Goal: Task Accomplishment & Management: Manage account settings

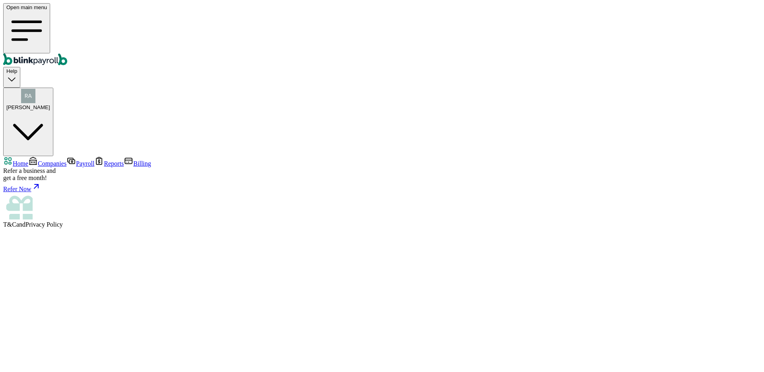
click at [43, 160] on span "Companies" at bounding box center [52, 163] width 29 height 7
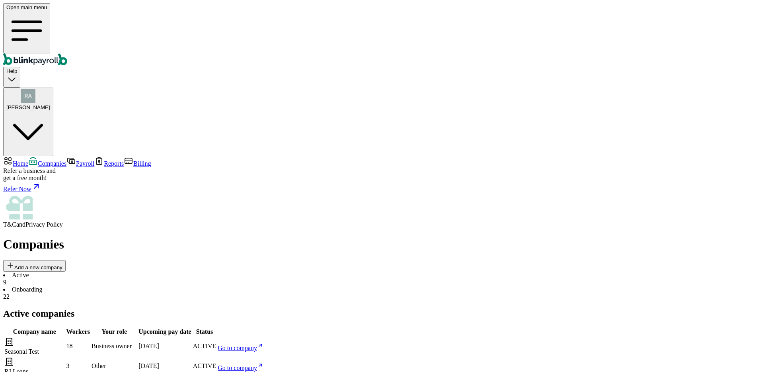
click at [50, 104] on span "Raj Jasoliya" at bounding box center [28, 107] width 44 height 6
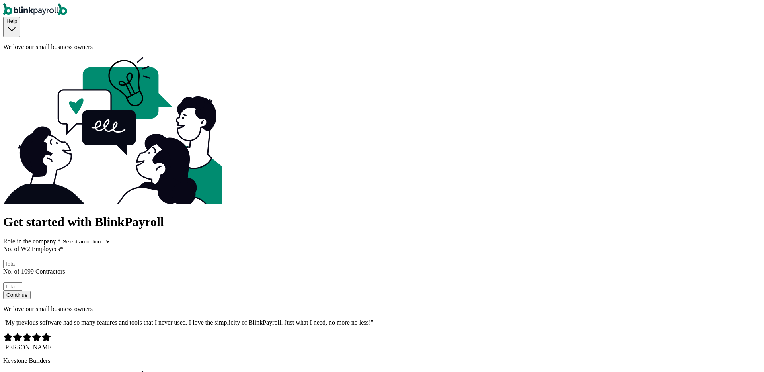
click at [111, 238] on select "Select an option Business owner HR CPA / Accountant Other" at bounding box center [86, 242] width 51 height 8
select select "owner"
click at [111, 238] on select "Select an option Business owner HR CPA / Accountant Other" at bounding box center [86, 242] width 51 height 8
click at [22, 260] on input "No. of W2 Employees *" at bounding box center [12, 264] width 19 height 8
type input "2"
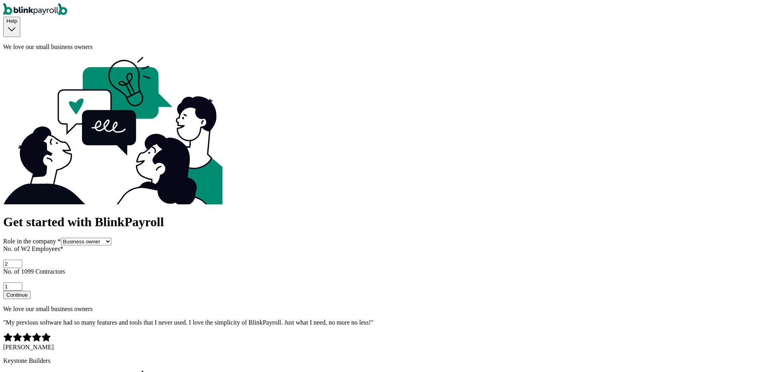
type input "1"
click at [3, 291] on button "Continue" at bounding box center [16, 295] width 27 height 8
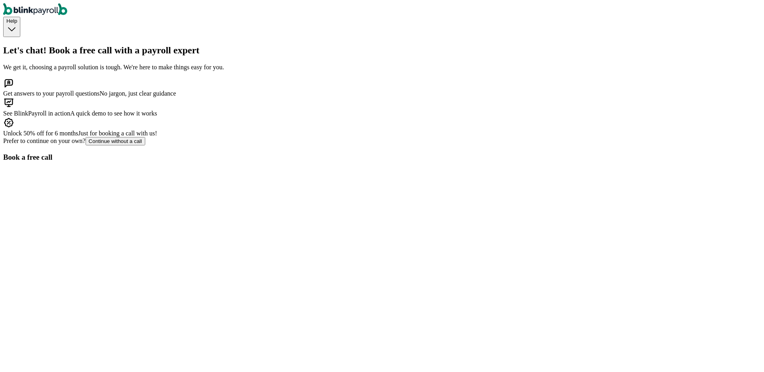
click at [145, 145] on button "Continue without a call" at bounding box center [116, 141] width 60 height 8
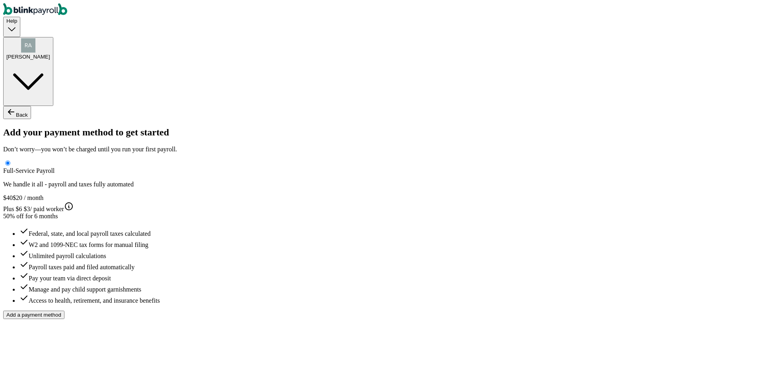
click at [50, 54] on span "Raj Jasoliya" at bounding box center [28, 57] width 44 height 6
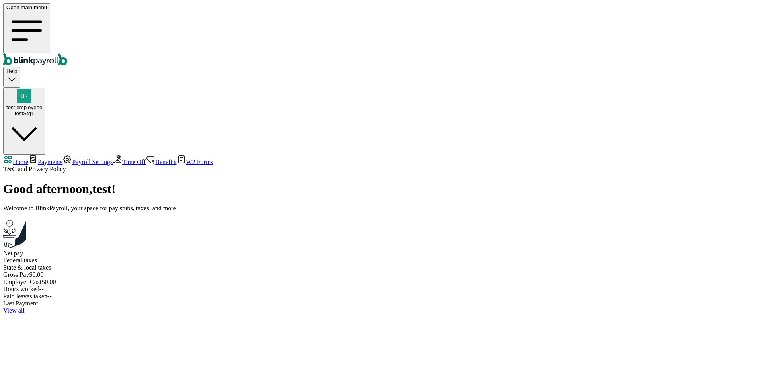
select select "2025"
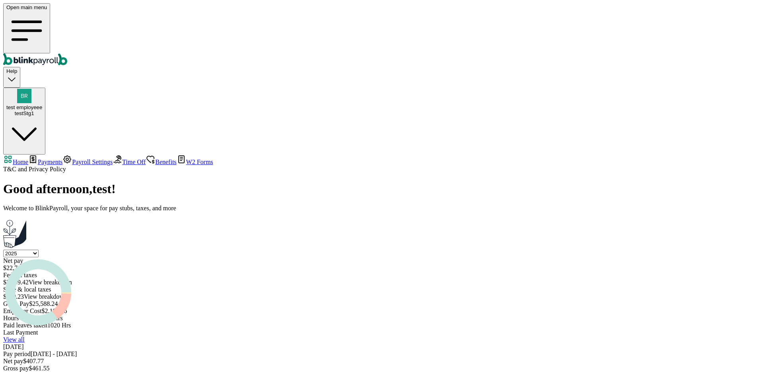
click at [173, 181] on div "Good afternoon , test ! Welcome to BlinkPayroll, your space for pay stubs, taxe…" at bounding box center [382, 287] width 758 height 213
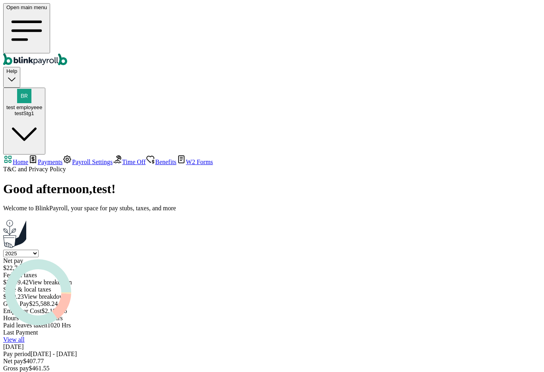
click at [313, 323] on main "Good afternoon , test ! Welcome to BlinkPayroll, your space for pay stubs, taxe…" at bounding box center [272, 287] width 538 height 213
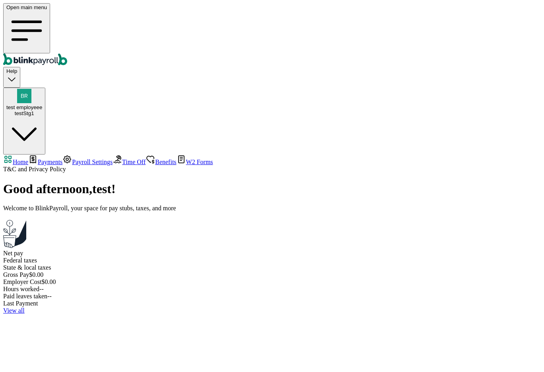
select select "2025"
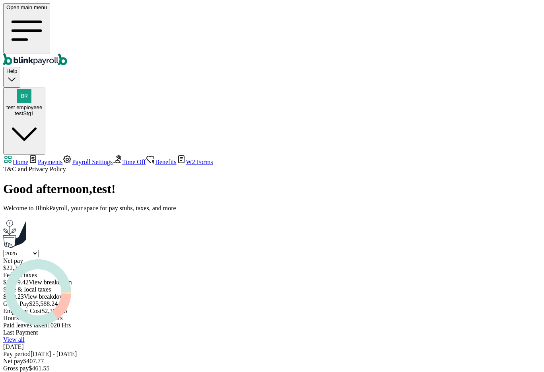
click at [42, 110] on div "testStg1" at bounding box center [24, 113] width 36 height 6
click at [45, 88] on button "test employeee testStg1" at bounding box center [24, 121] width 42 height 67
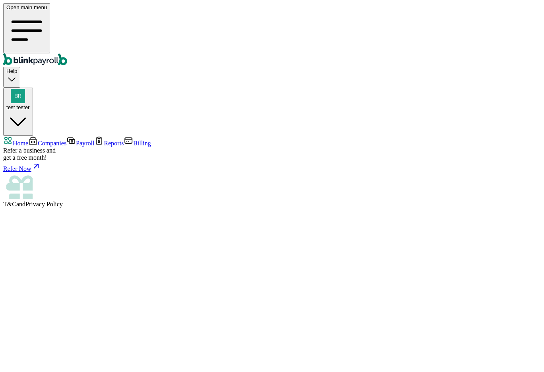
click at [42, 140] on link "Companies" at bounding box center [47, 143] width 38 height 7
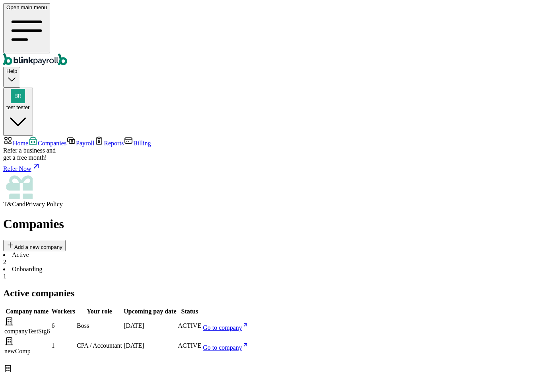
click at [242, 324] on span "Go to company" at bounding box center [222, 327] width 39 height 7
click at [242, 344] on span "Go to company" at bounding box center [222, 347] width 39 height 7
click at [242, 324] on span "Go to company" at bounding box center [222, 327] width 39 height 7
click at [242, 344] on span "Go to company" at bounding box center [222, 347] width 39 height 7
click at [249, 324] on link "Go to company" at bounding box center [226, 327] width 46 height 7
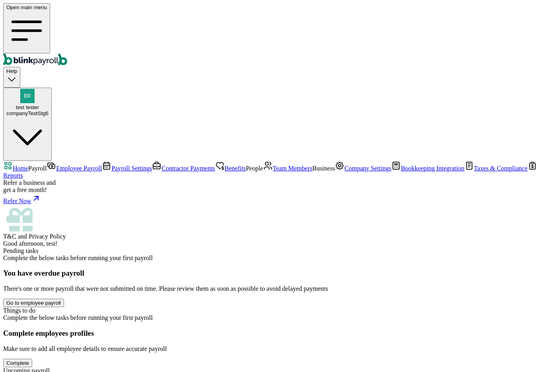
click at [273, 172] on span "Team Members" at bounding box center [293, 168] width 40 height 7
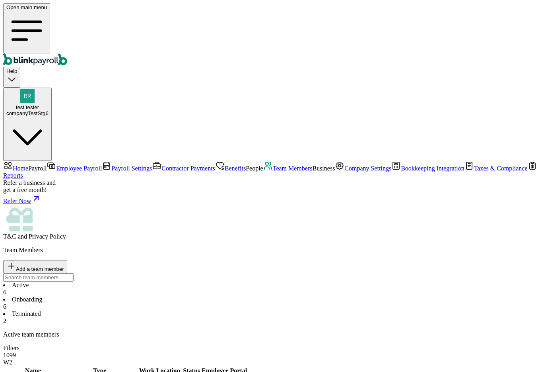
drag, startPoint x: 132, startPoint y: 168, endPoint x: 168, endPoint y: 260, distance: 99.4
click at [184, 296] on li "Onboarding 6" at bounding box center [272, 303] width 538 height 14
click at [131, 281] on li "Active 6" at bounding box center [272, 288] width 538 height 14
drag, startPoint x: 129, startPoint y: 170, endPoint x: 184, endPoint y: 170, distance: 54.9
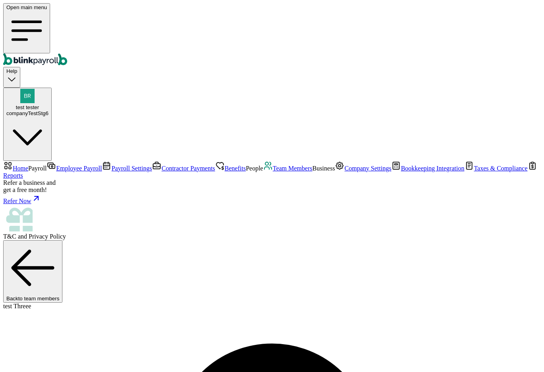
select select "2025"
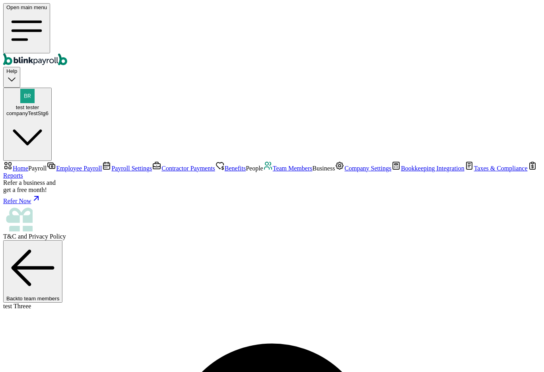
copy span "testnoviakaunt1"
click at [49, 110] on div "companyTestStg6" at bounding box center [27, 113] width 42 height 6
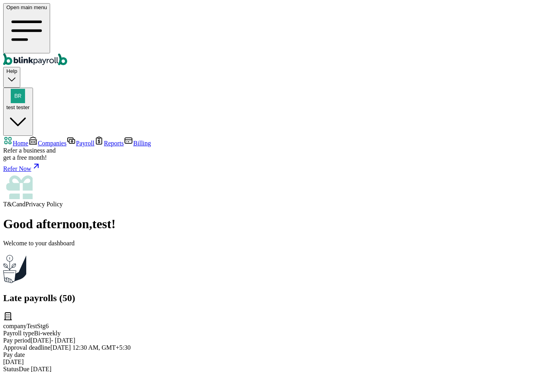
click at [45, 140] on span "Companies" at bounding box center [52, 143] width 29 height 7
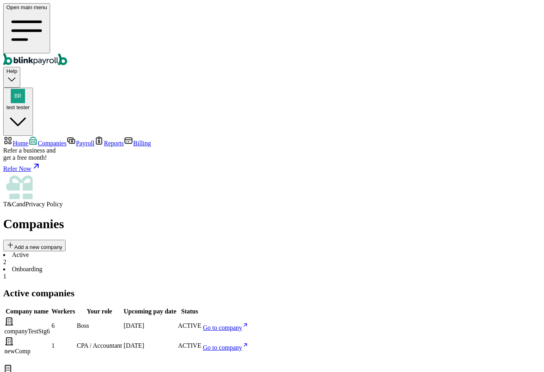
click at [249, 324] on link "Go to company" at bounding box center [226, 327] width 46 height 7
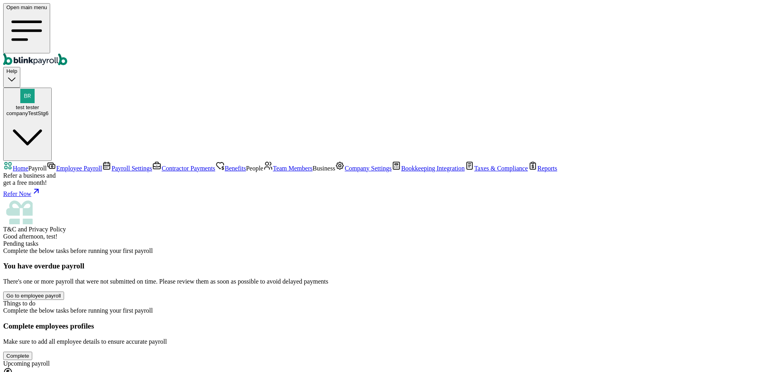
click at [273, 172] on span "Team Members" at bounding box center [293, 168] width 40 height 7
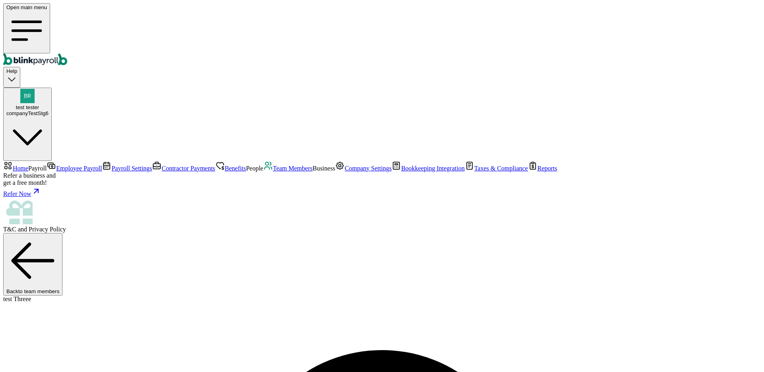
copy span "@"
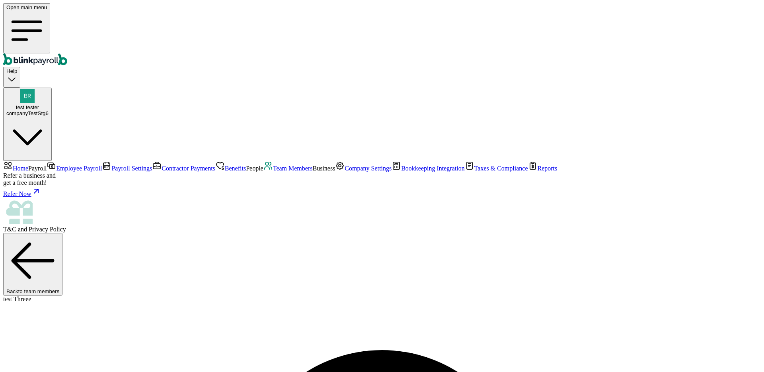
copy span "testnoviakaunt1"
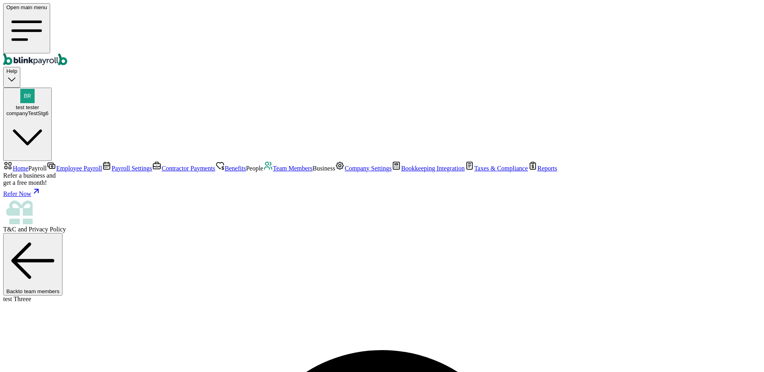
click at [28, 165] on span "Home" at bounding box center [21, 168] width 16 height 7
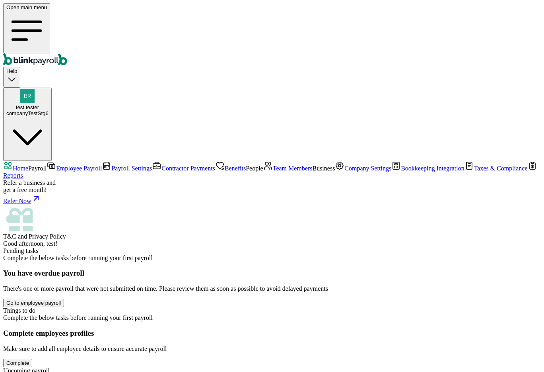
scroll to position [151, 0]
